Goal: Task Accomplishment & Management: Manage account settings

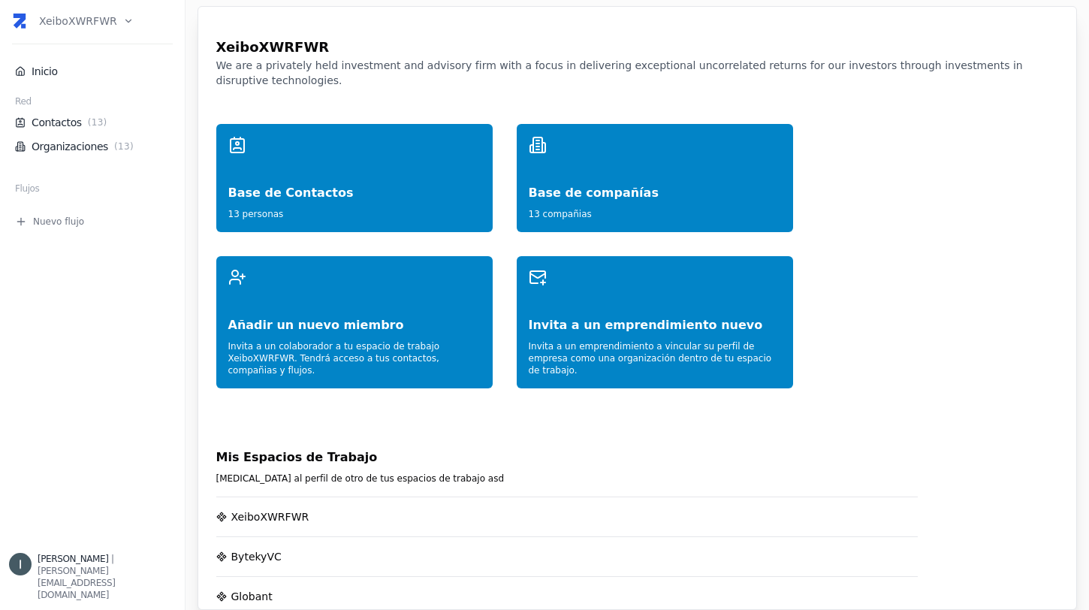
click at [91, 22] on html "XeiboXWRFWR Inicio Red Contactos ( 13 ) Organizaciones ( 13 ) Flujos Nuevo fluj…" at bounding box center [544, 305] width 1089 height 610
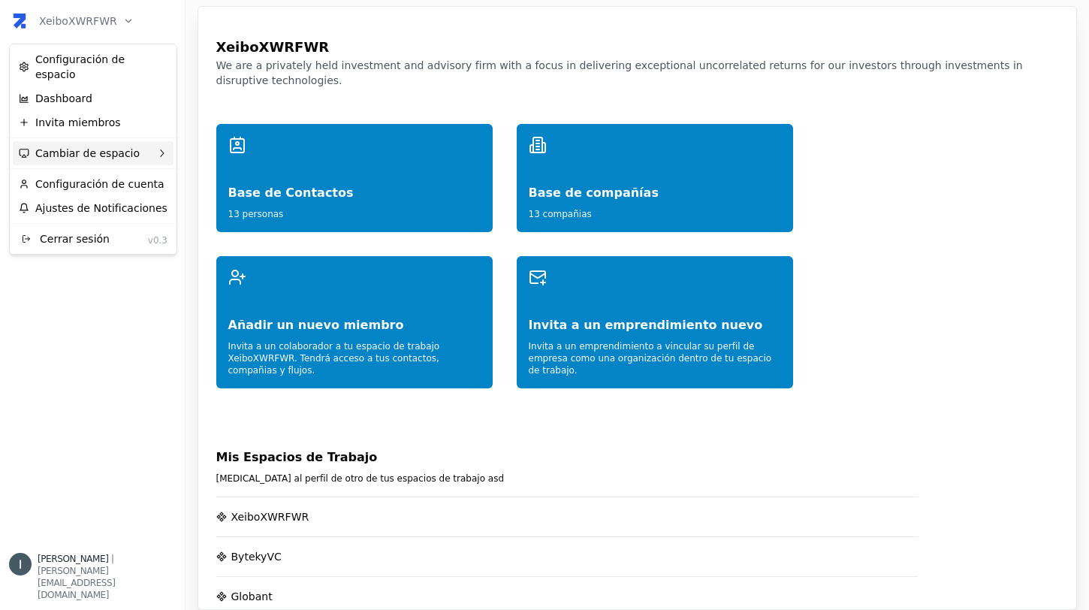
click at [95, 141] on div "Cambiar de espacio" at bounding box center [93, 153] width 161 height 24
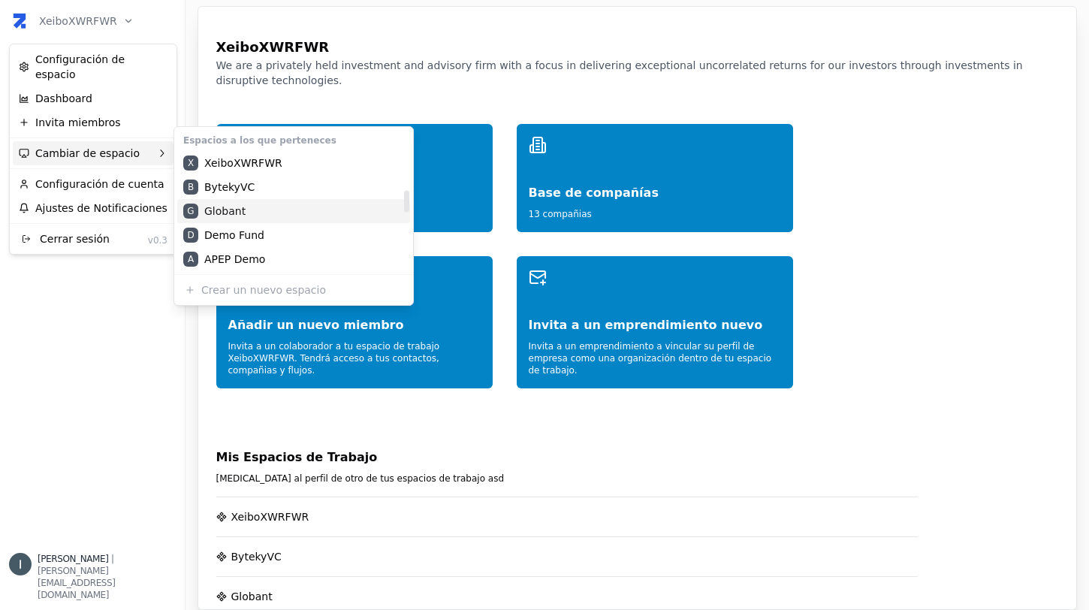
scroll to position [529, 0]
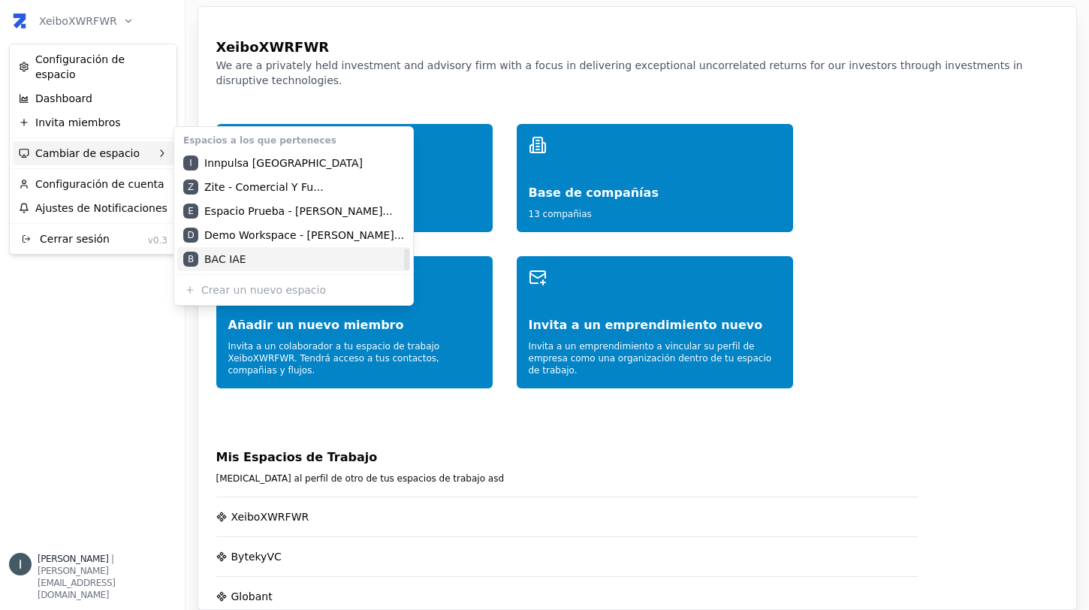
click at [240, 253] on div "B BAC IAE" at bounding box center [293, 259] width 233 height 24
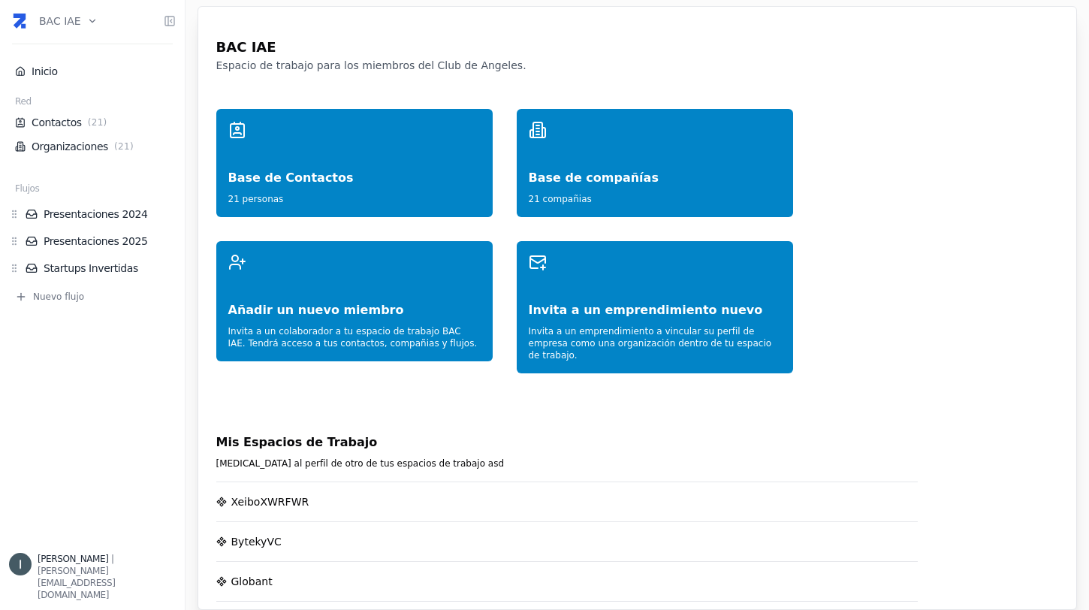
click at [55, 26] on html "BAC IAE Inicio Red Contactos ( 21 ) Organizaciones ( 21 ) Flujos Presentaciones…" at bounding box center [544, 305] width 1089 height 610
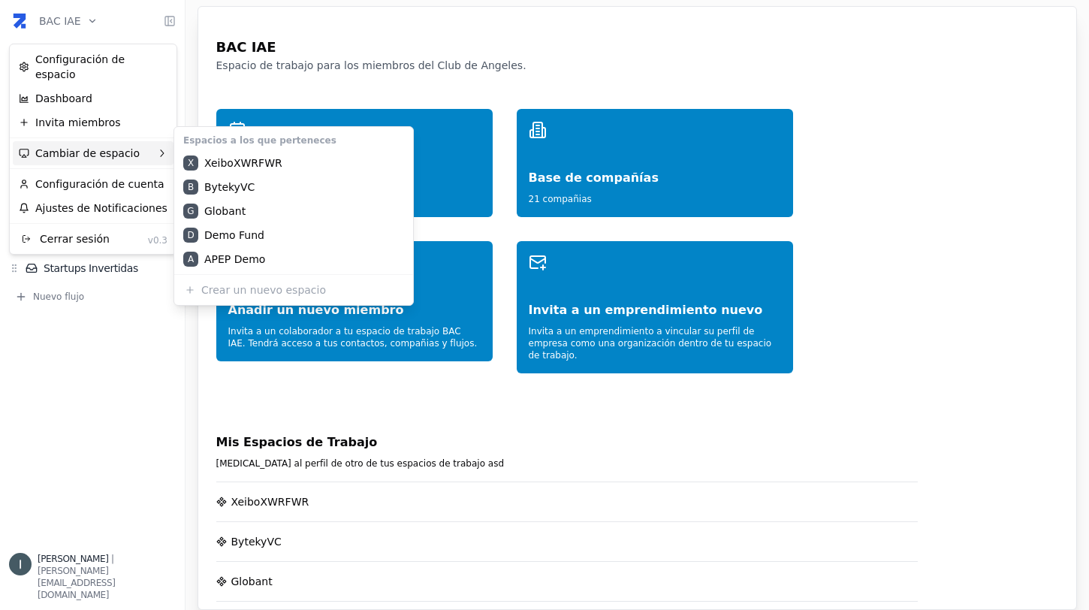
click at [110, 142] on div "Cambiar de espacio" at bounding box center [93, 153] width 161 height 24
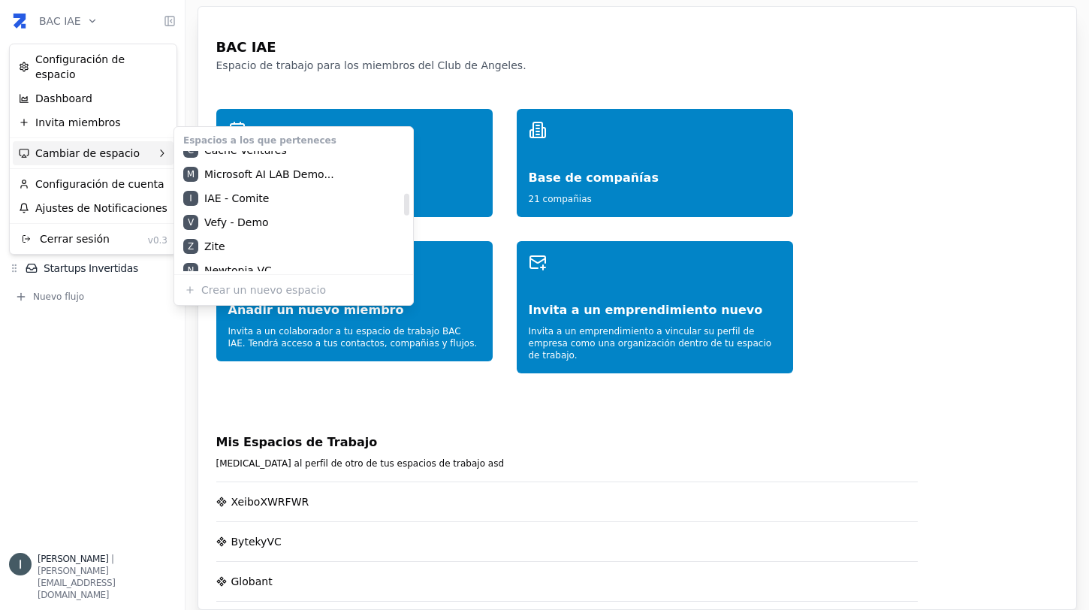
scroll to position [224, 0]
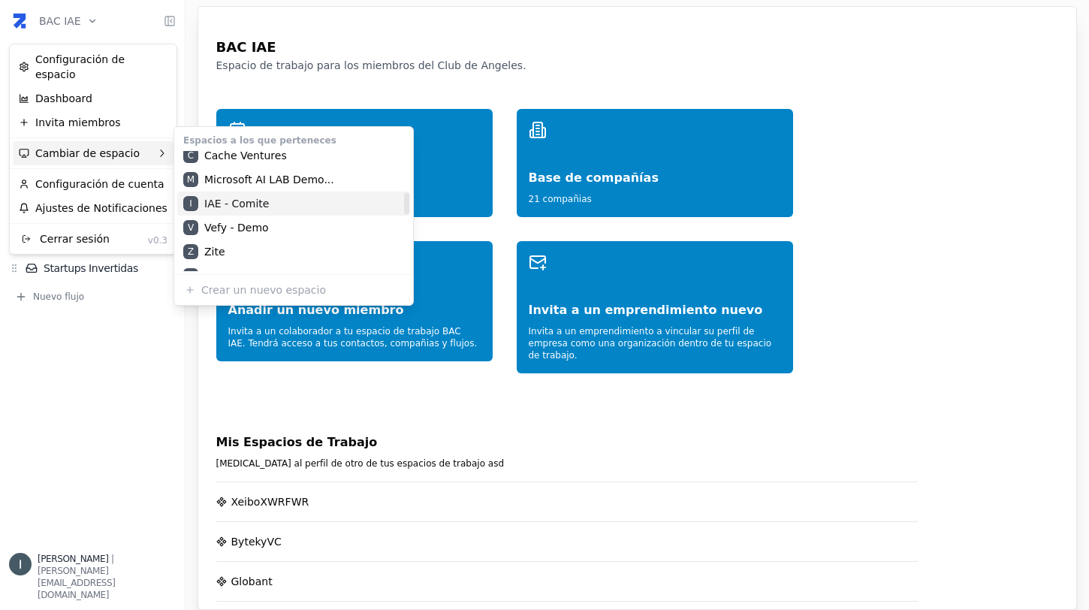
click at [264, 199] on div "I IAE - Comite" at bounding box center [293, 203] width 233 height 24
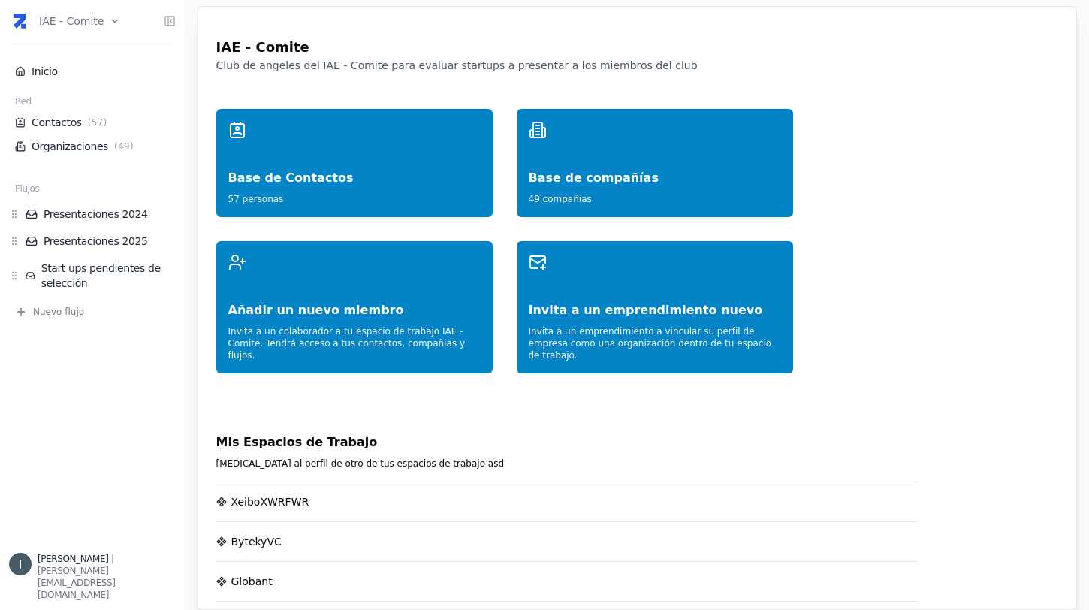
click at [83, 27] on html "IAE - Comite Inicio Red Contactos ( 57 ) Organizaciones ( 49 ) Flujos Presentac…" at bounding box center [544, 305] width 1089 height 610
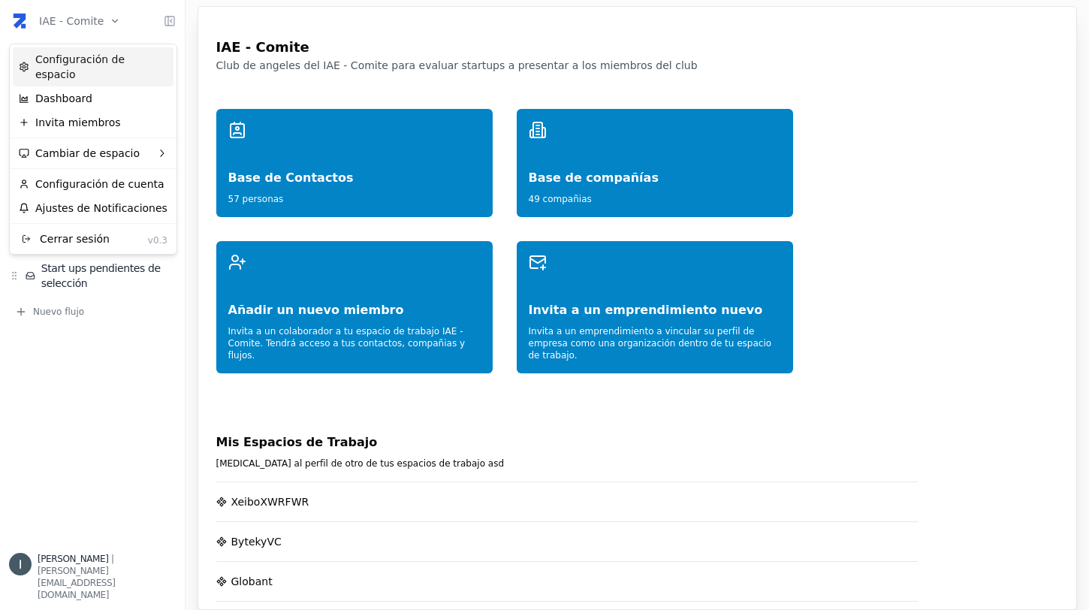
click at [99, 65] on div "Configuración de espacio" at bounding box center [93, 66] width 161 height 39
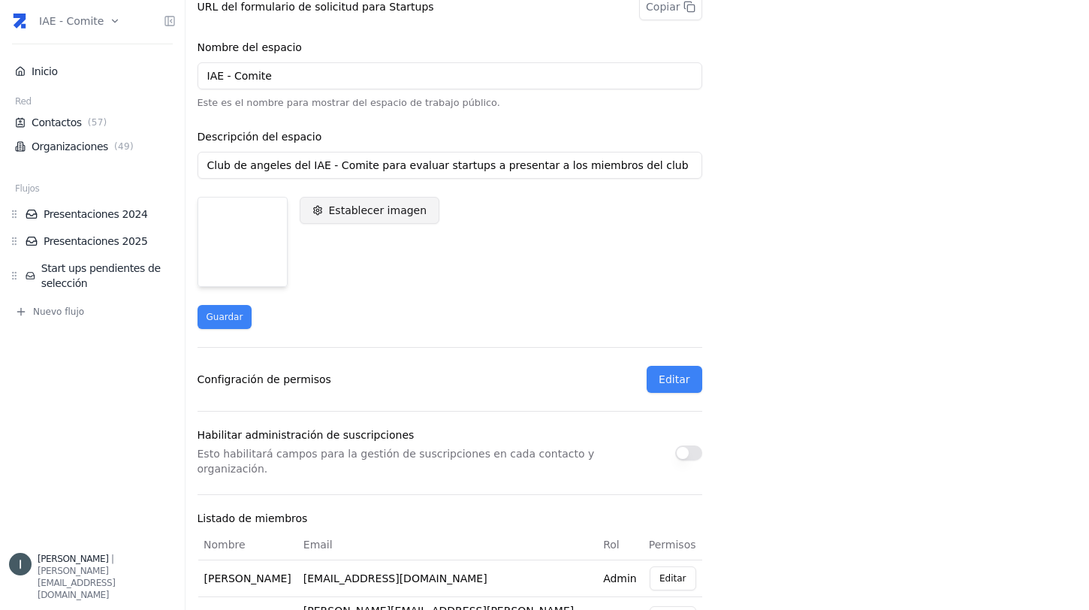
scroll to position [252, 0]
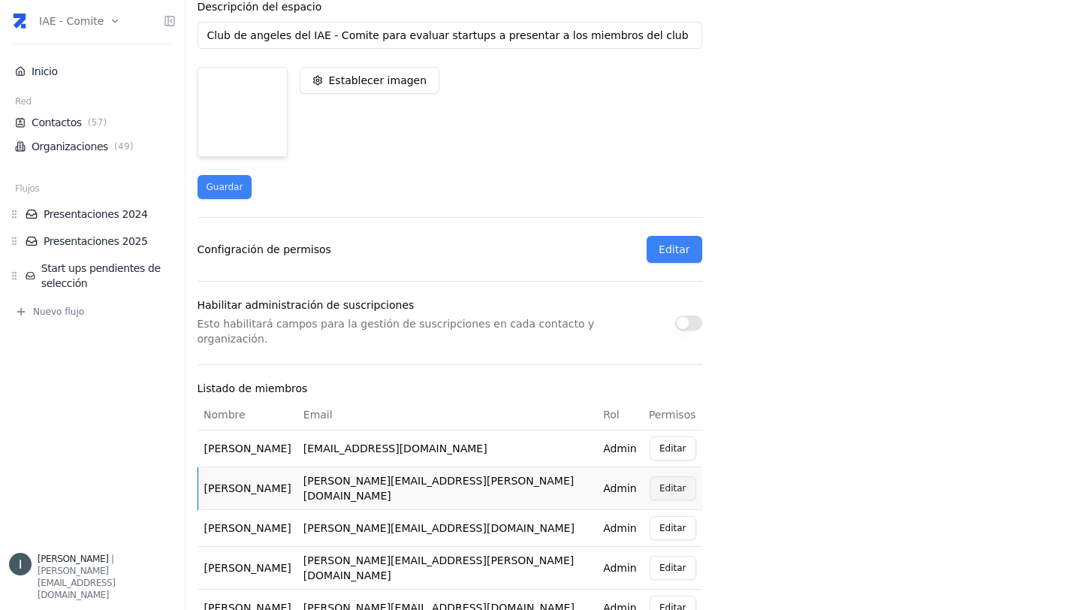
click at [672, 476] on button "Editar" at bounding box center [673, 488] width 47 height 24
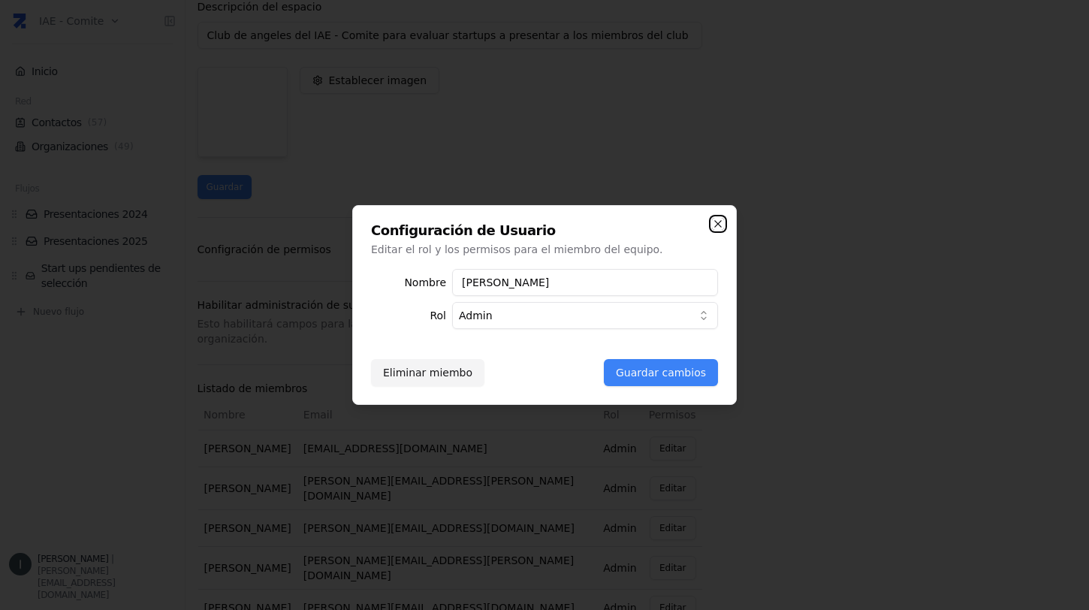
click at [716, 222] on icon "button" at bounding box center [717, 223] width 7 height 7
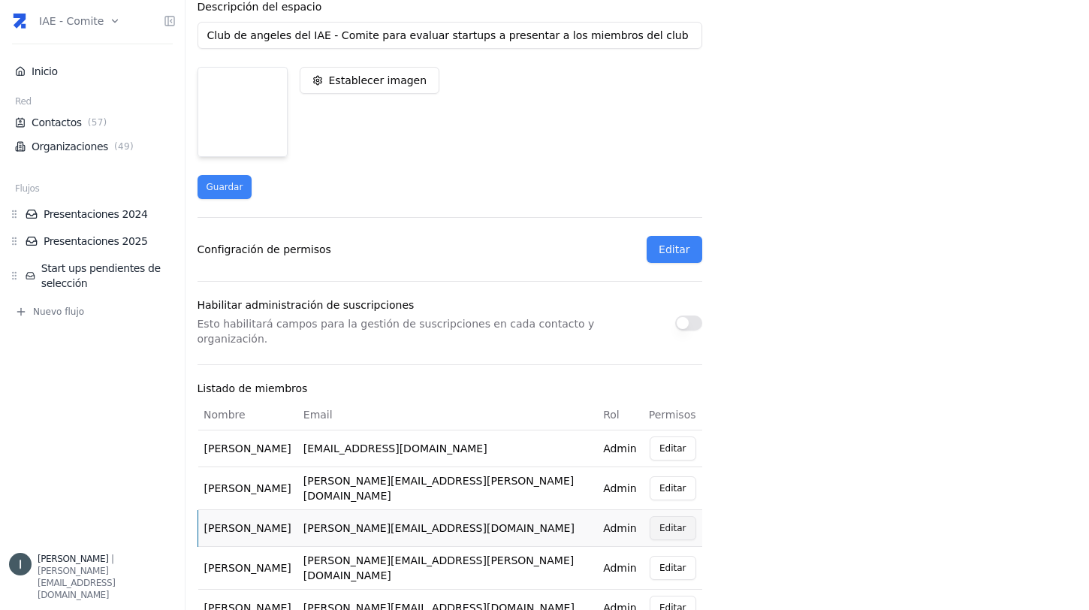
click at [683, 516] on button "Editar" at bounding box center [673, 528] width 47 height 24
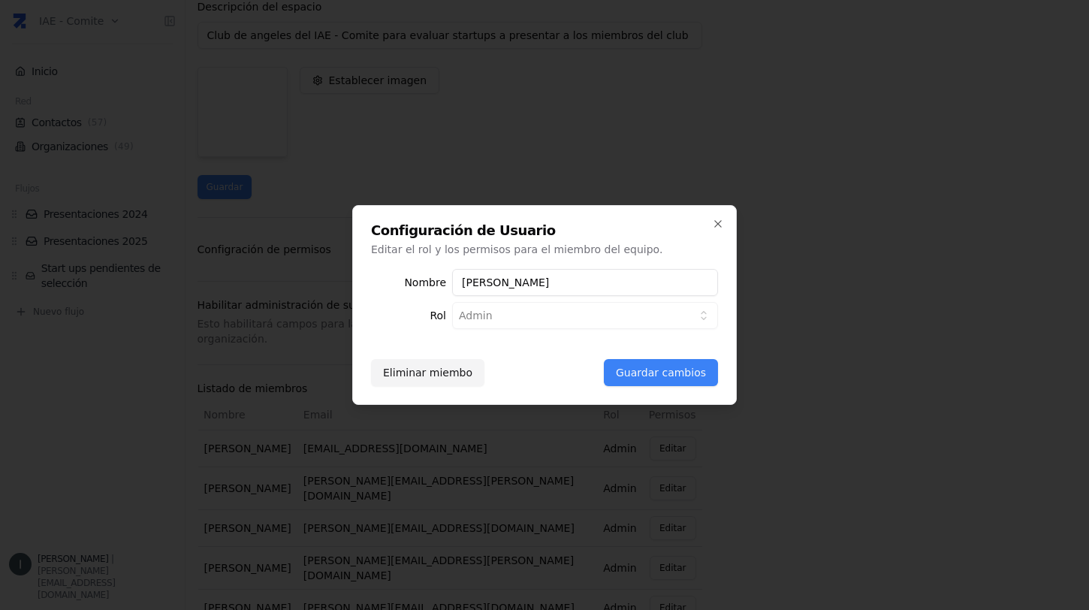
click at [513, 350] on div "Eliminar miembo Guardar cambios" at bounding box center [544, 360] width 347 height 51
click at [719, 222] on icon "button" at bounding box center [717, 223] width 7 height 7
